Goal: Transaction & Acquisition: Purchase product/service

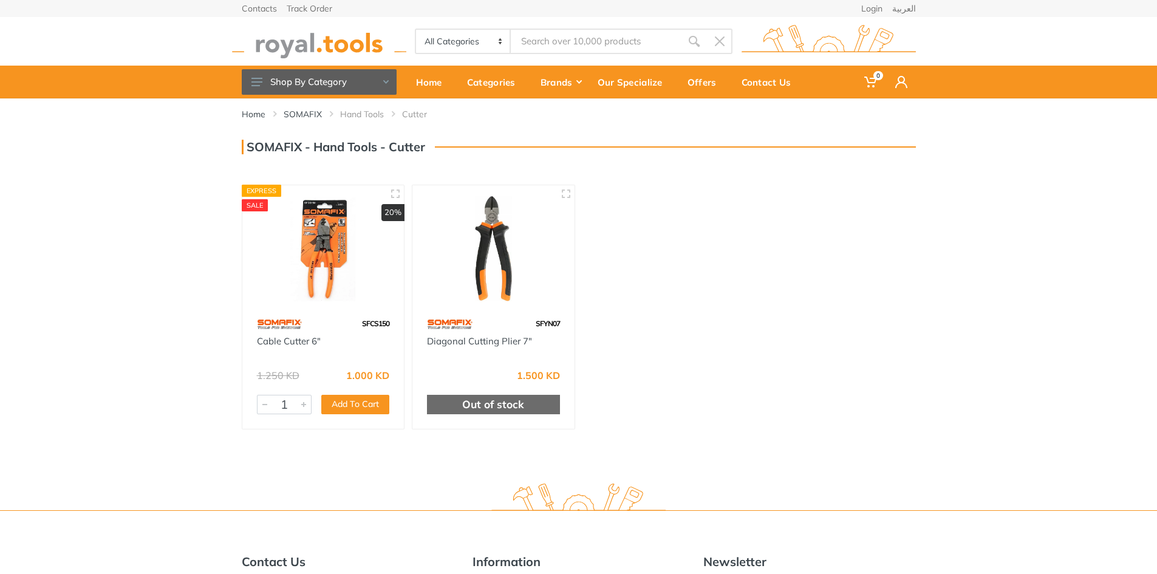
click at [502, 252] on img at bounding box center [493, 248] width 140 height 105
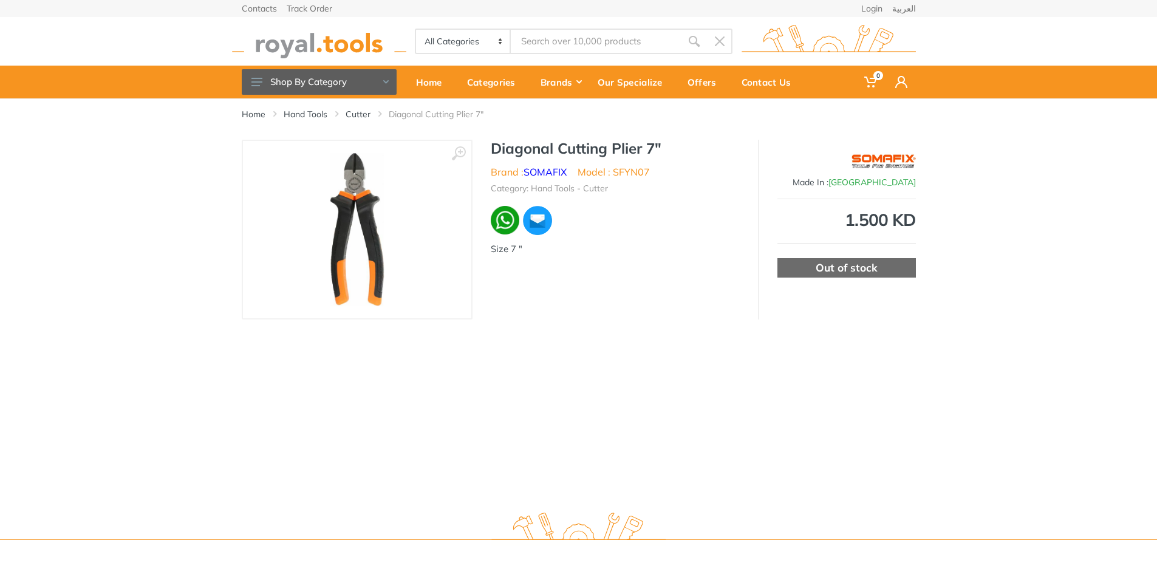
click at [364, 233] on img at bounding box center [357, 229] width 54 height 153
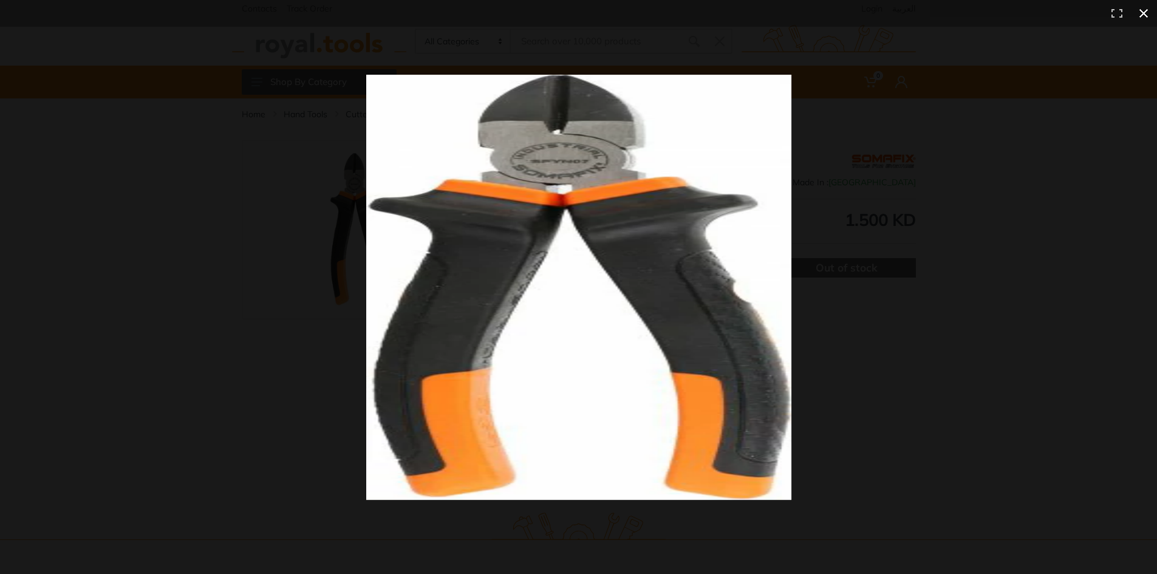
click at [885, 428] on div at bounding box center [838, 309] width 945 height 469
